Goal: Find specific page/section: Find specific page/section

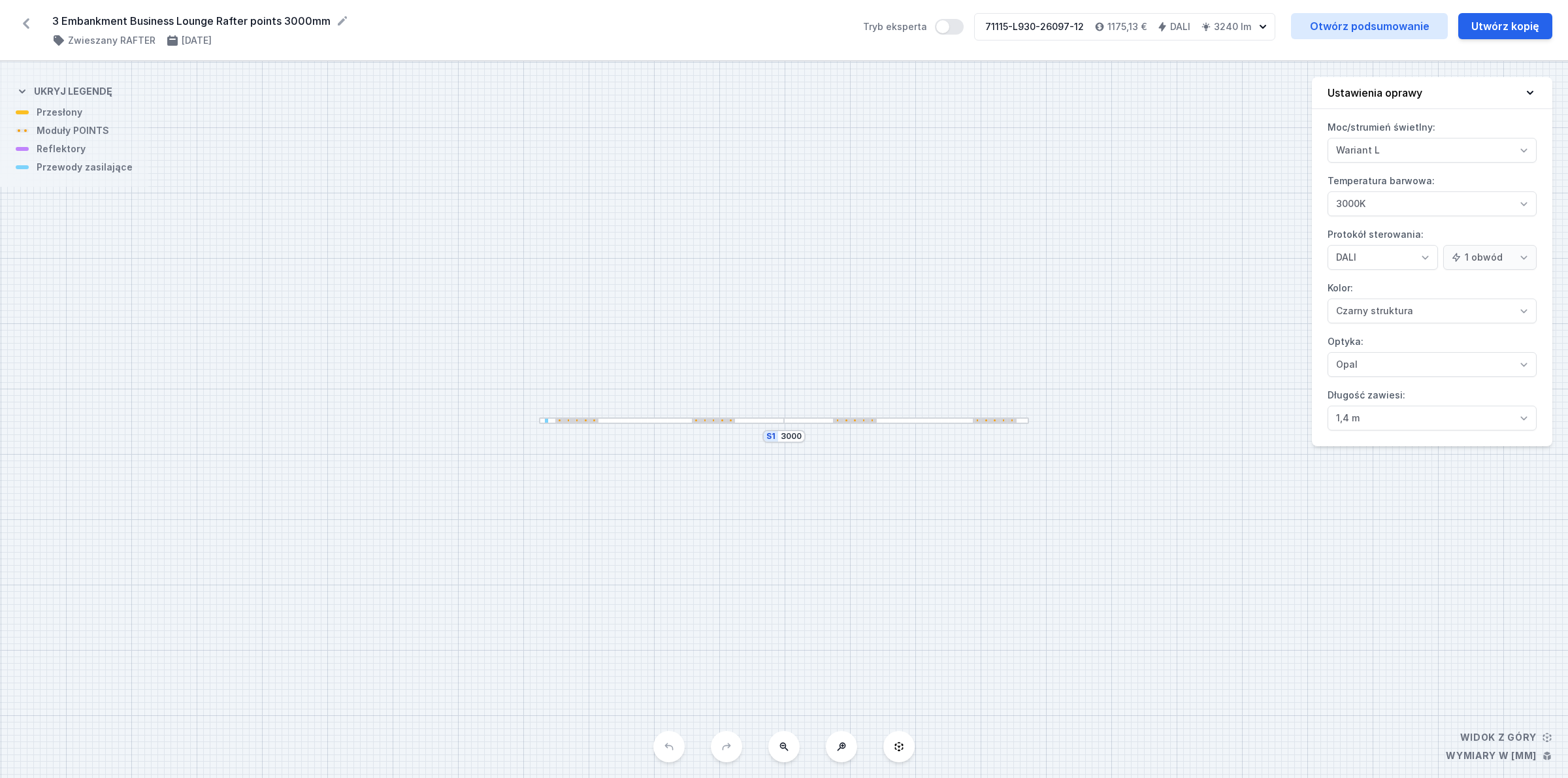
select select "3000"
select select "4"
select select "2"
click at [31, 16] on icon at bounding box center [26, 24] width 21 height 21
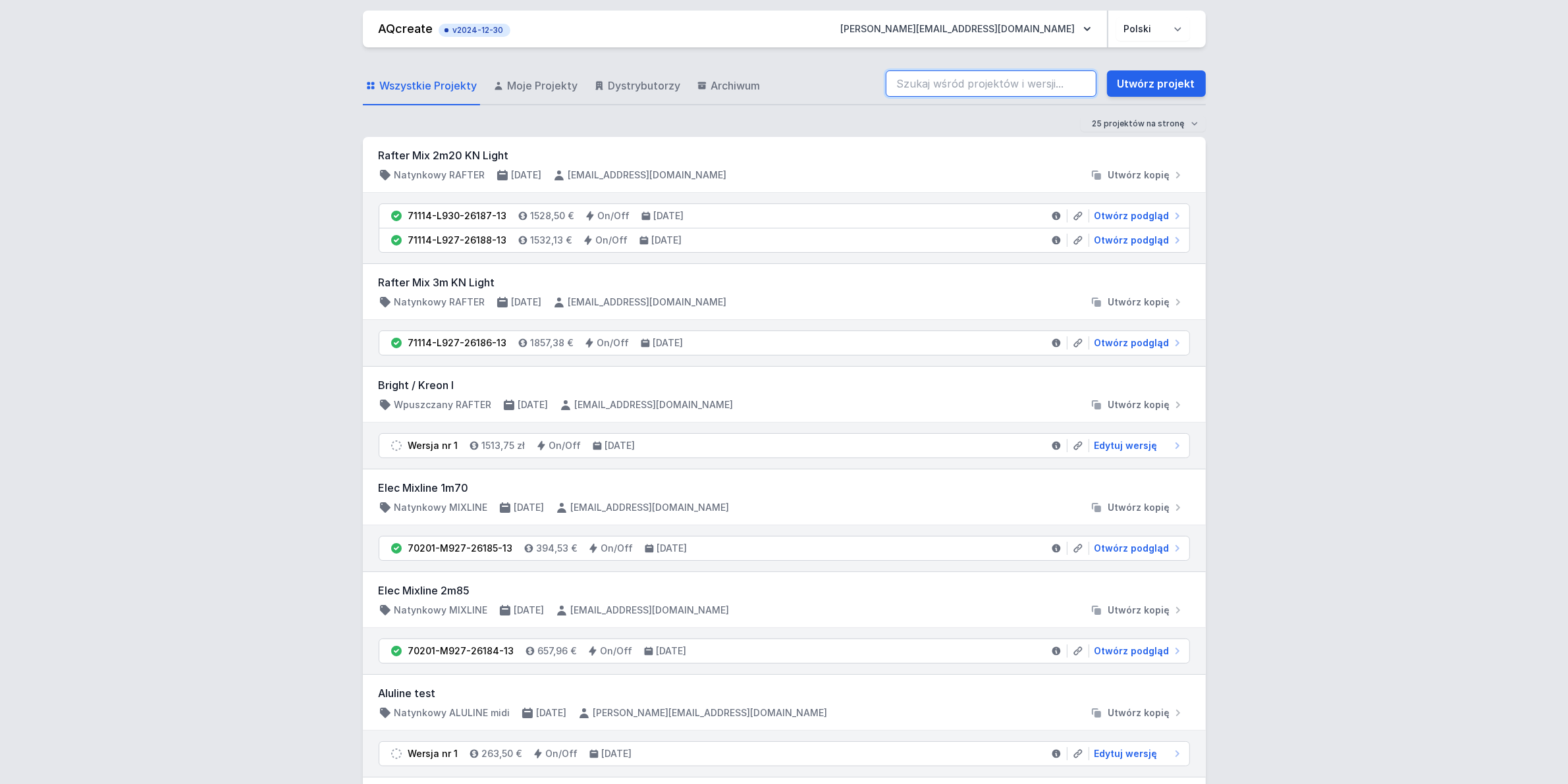
click at [950, 91] on input "search" at bounding box center [991, 83] width 211 height 26
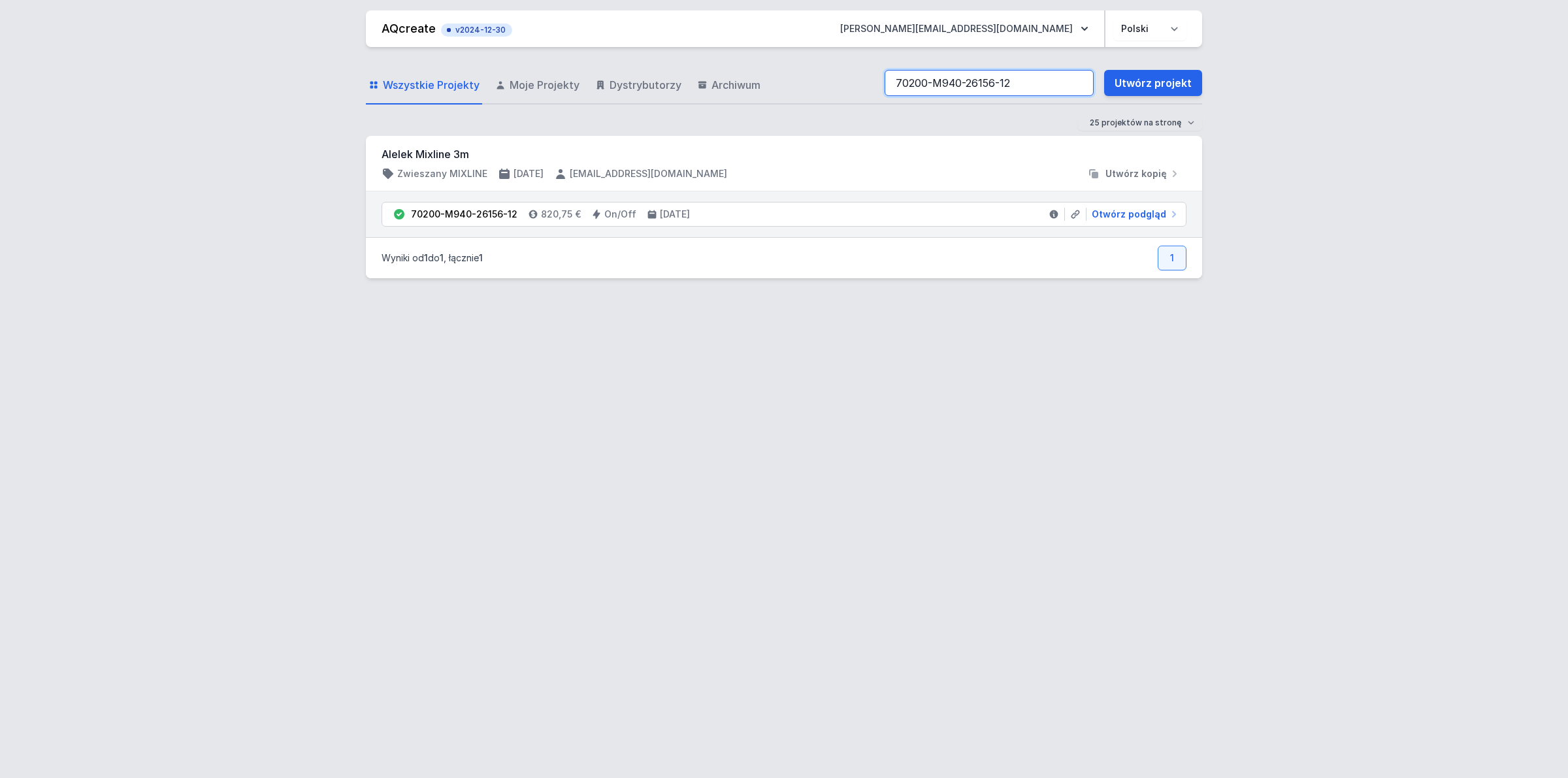
type input "70200-M940-26156-12"
click at [820, 210] on li "70200-M940-26156-12 820,75 € On/Off [DATE] Otwórz podgląd" at bounding box center [784, 214] width 803 height 24
click at [1150, 213] on span "Otwórz podgląd" at bounding box center [1128, 215] width 74 height 13
select select "4000"
select select "2"
